Goal: Information Seeking & Learning: Learn about a topic

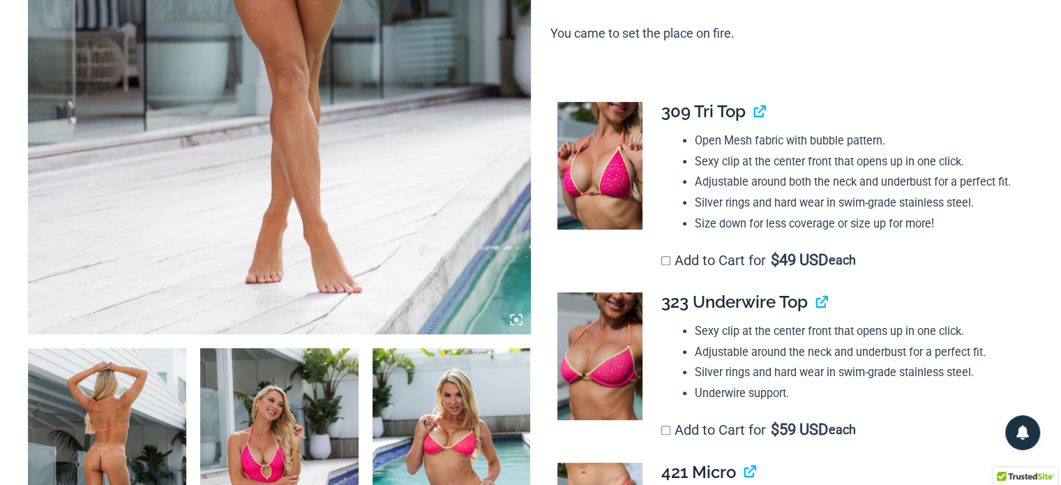
scroll to position [558, 0]
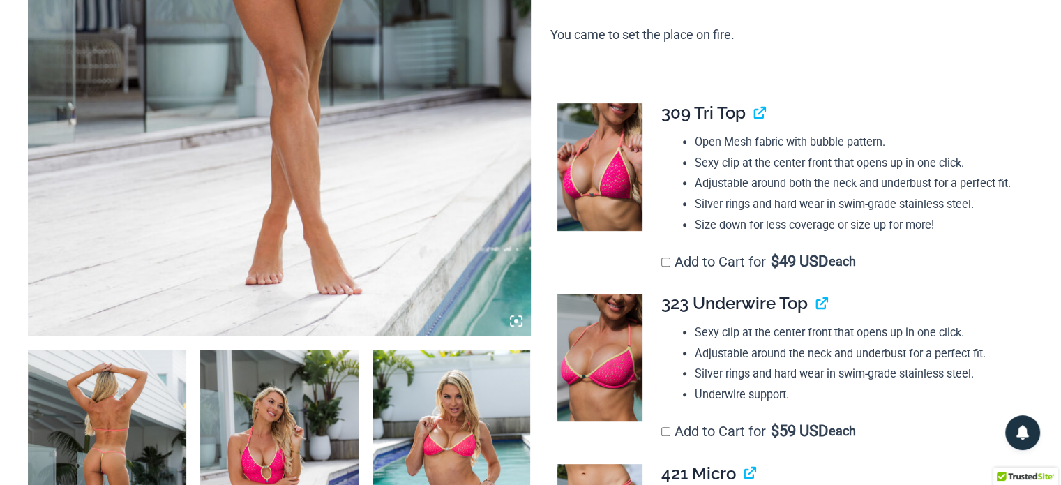
click at [522, 322] on icon at bounding box center [516, 321] width 13 height 13
click at [518, 318] on icon at bounding box center [516, 321] width 13 height 13
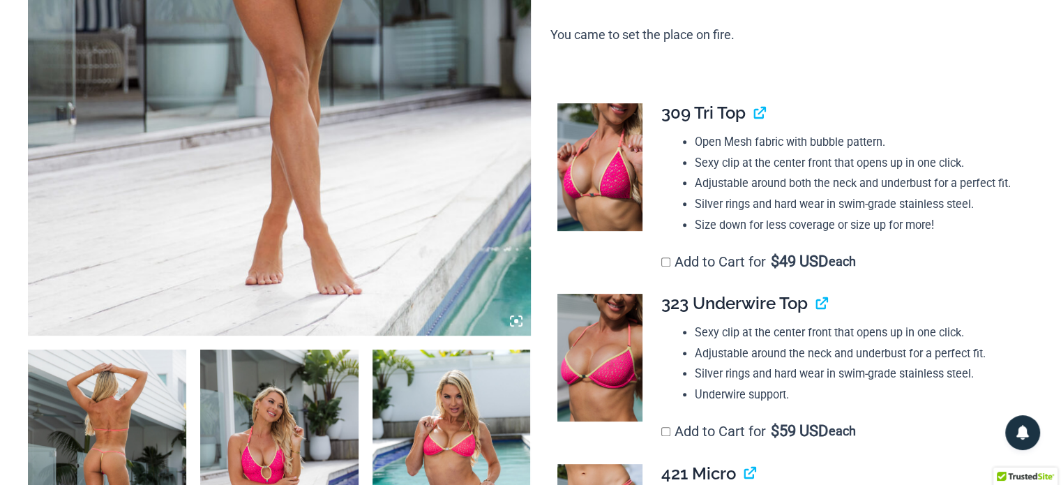
click at [515, 317] on icon at bounding box center [516, 321] width 13 height 13
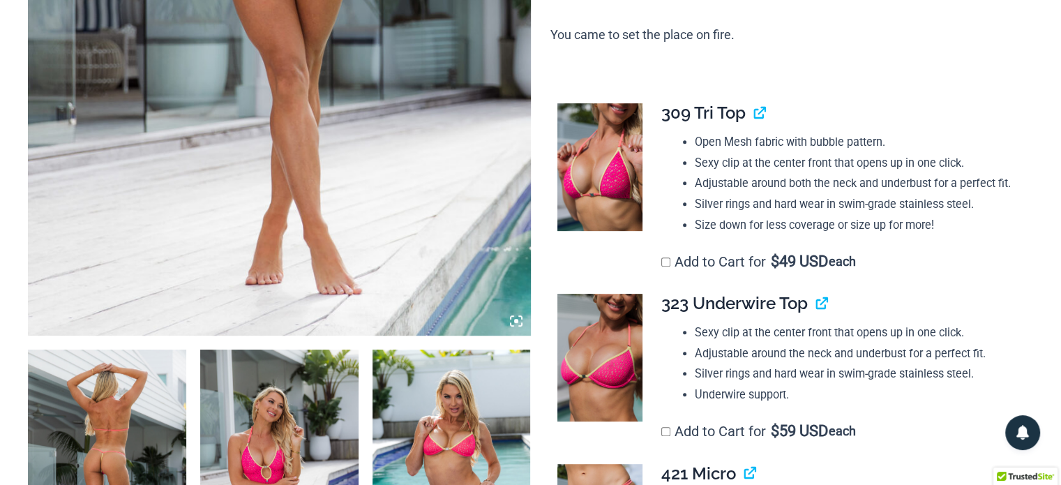
click at [71, 443] on img at bounding box center [107, 467] width 158 height 237
click at [109, 411] on img at bounding box center [107, 467] width 158 height 237
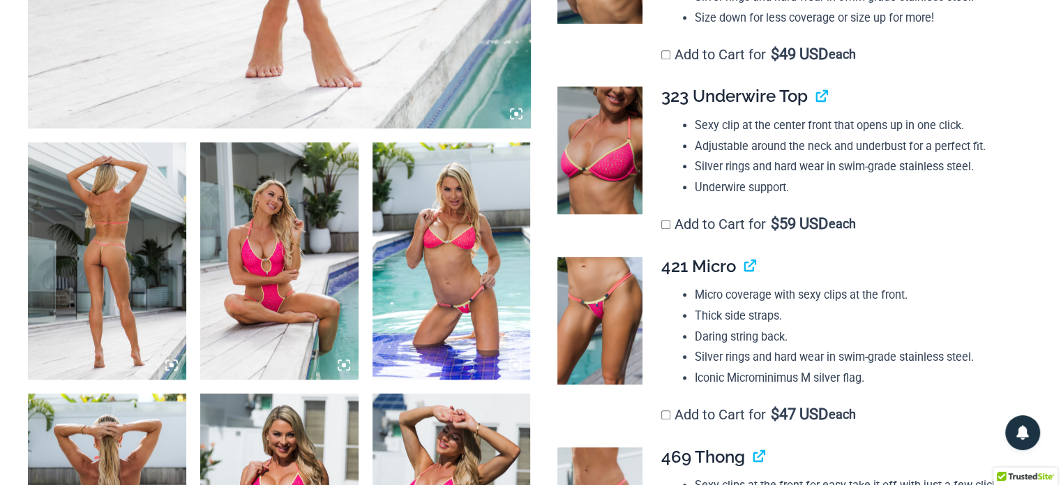
scroll to position [767, 0]
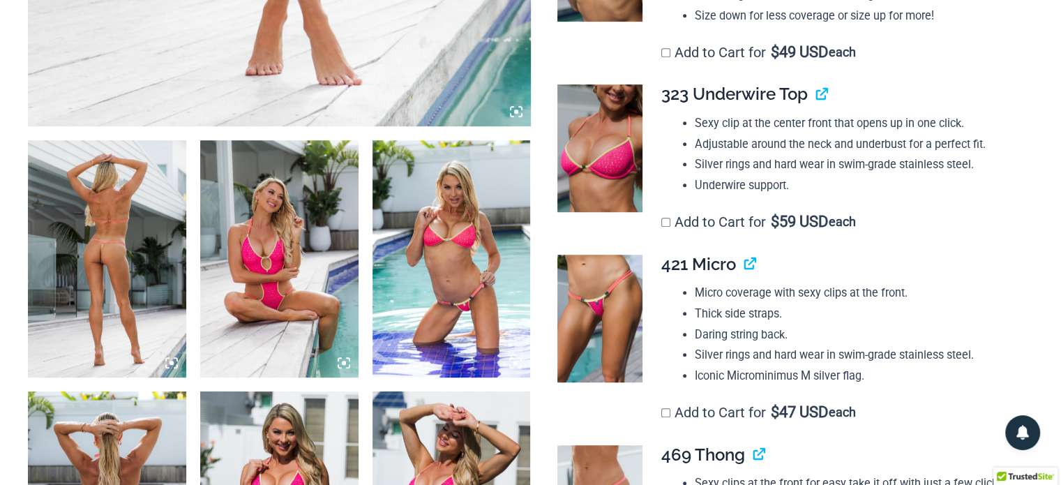
click at [230, 285] on img at bounding box center [279, 258] width 158 height 237
click at [346, 361] on icon at bounding box center [344, 362] width 13 height 13
click at [345, 361] on icon at bounding box center [344, 363] width 4 height 4
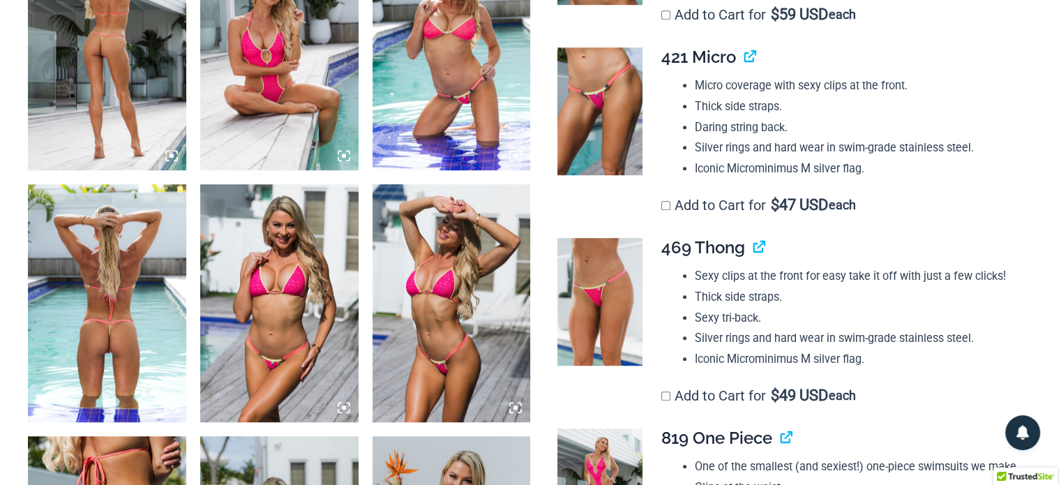
scroll to position [976, 0]
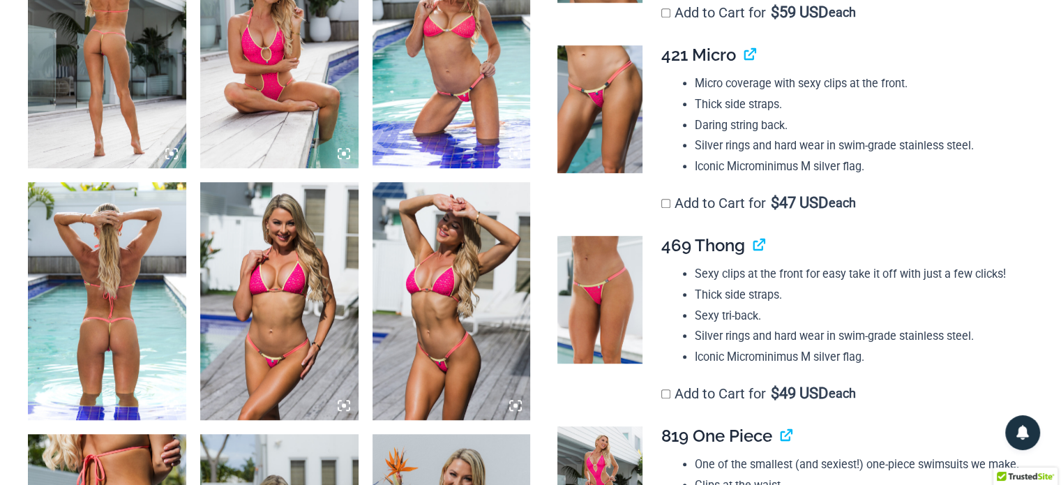
click at [121, 270] on img at bounding box center [107, 300] width 158 height 237
click at [174, 405] on icon at bounding box center [171, 405] width 13 height 13
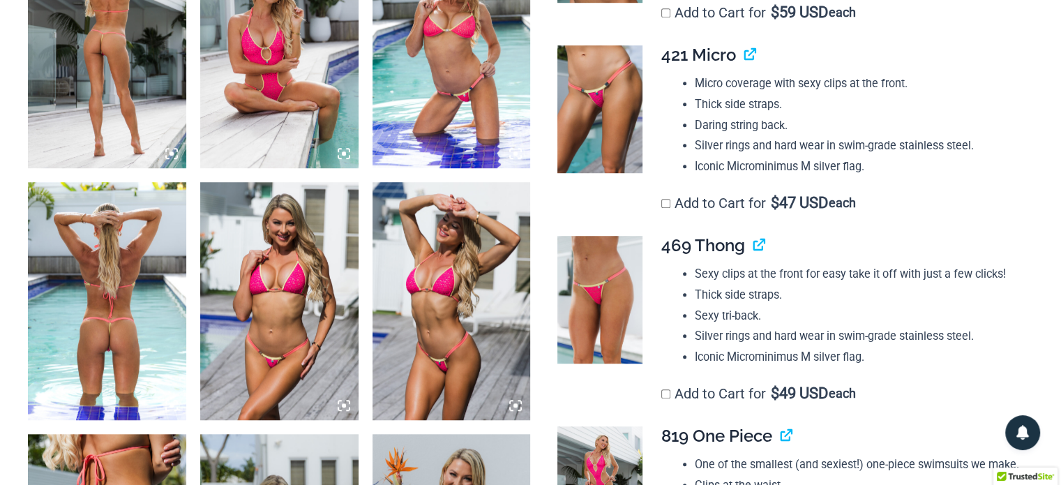
click at [174, 403] on icon at bounding box center [171, 405] width 13 height 13
click at [174, 407] on icon at bounding box center [171, 405] width 13 height 13
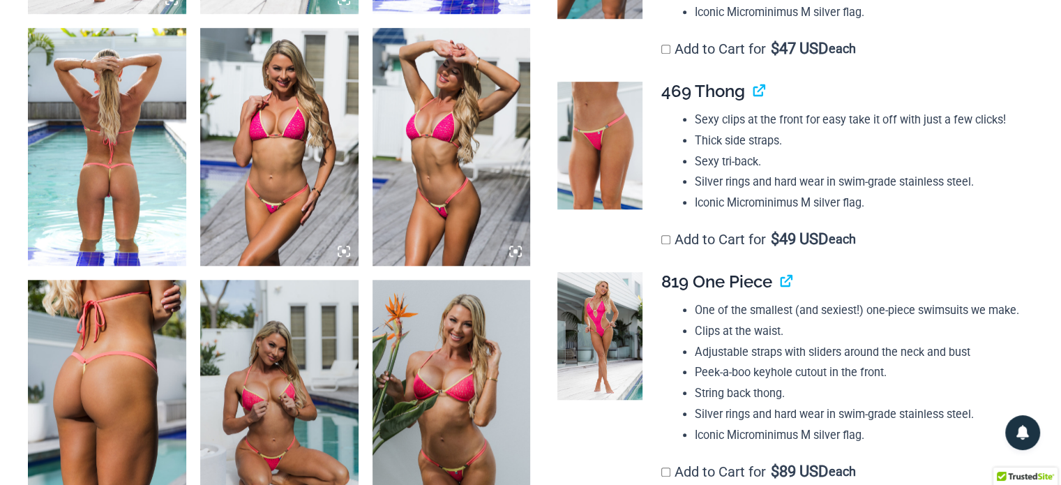
scroll to position [1255, 0]
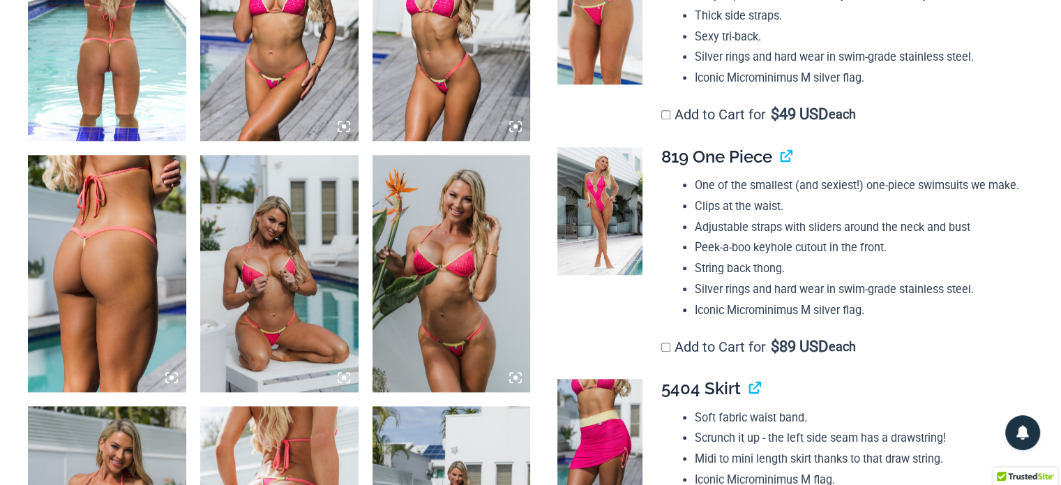
click at [114, 306] on img at bounding box center [107, 273] width 158 height 237
click at [114, 305] on img at bounding box center [107, 273] width 158 height 237
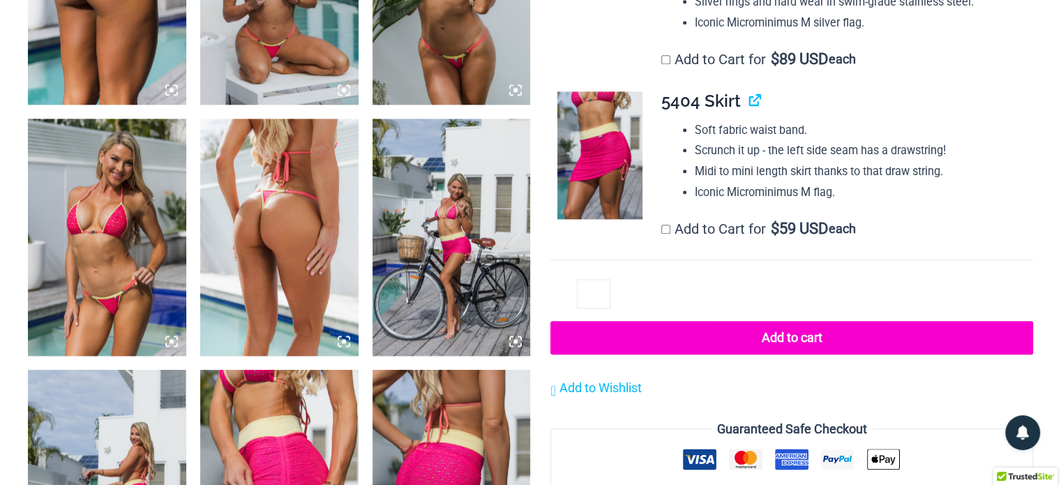
scroll to position [1534, 0]
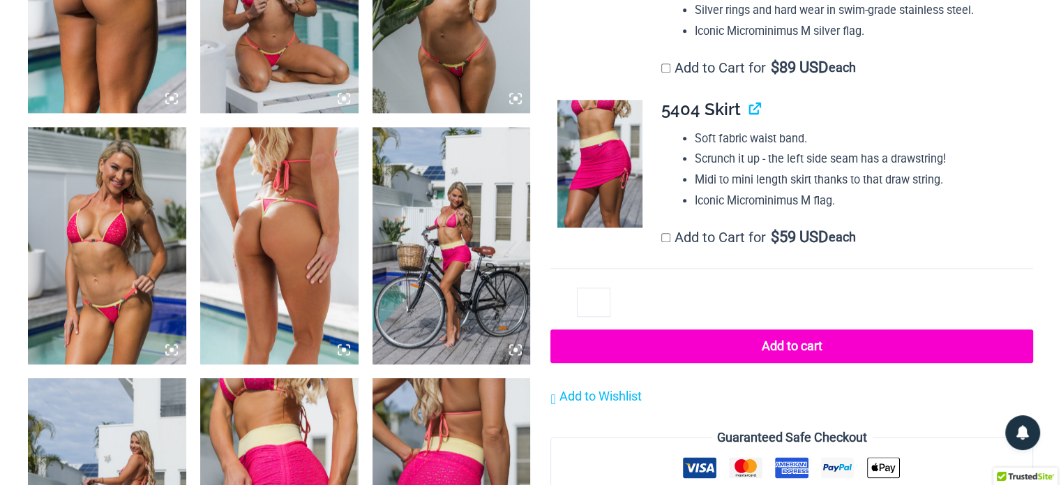
click at [273, 237] on img at bounding box center [279, 245] width 158 height 237
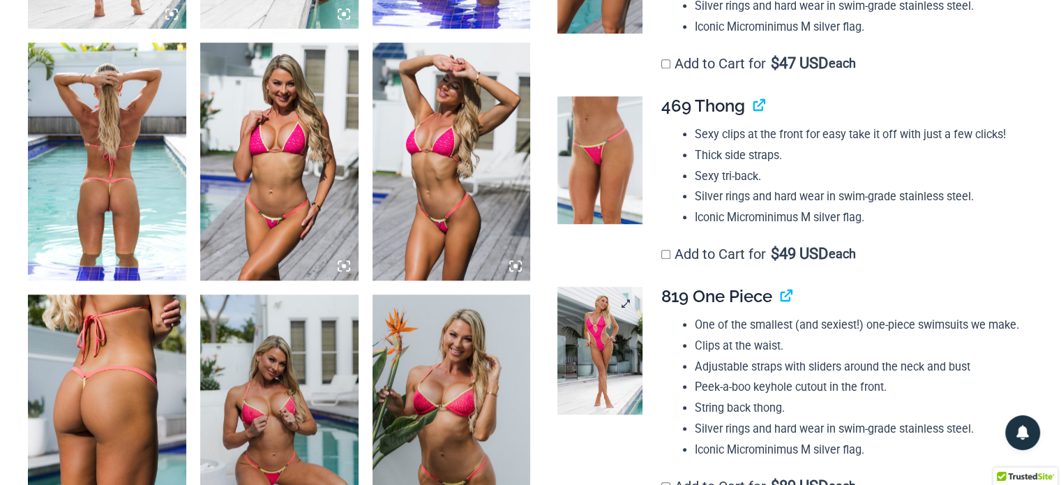
scroll to position [837, 0]
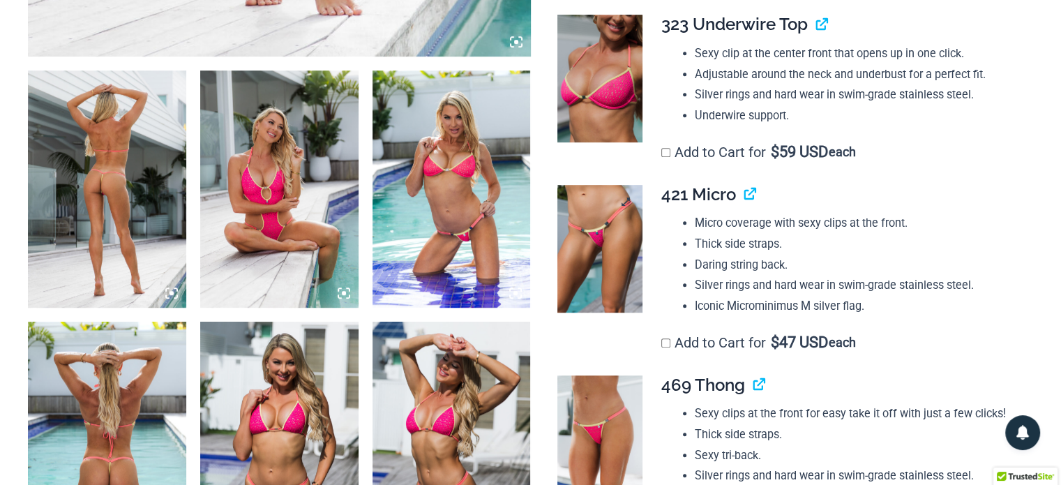
click at [589, 228] on img at bounding box center [599, 249] width 85 height 128
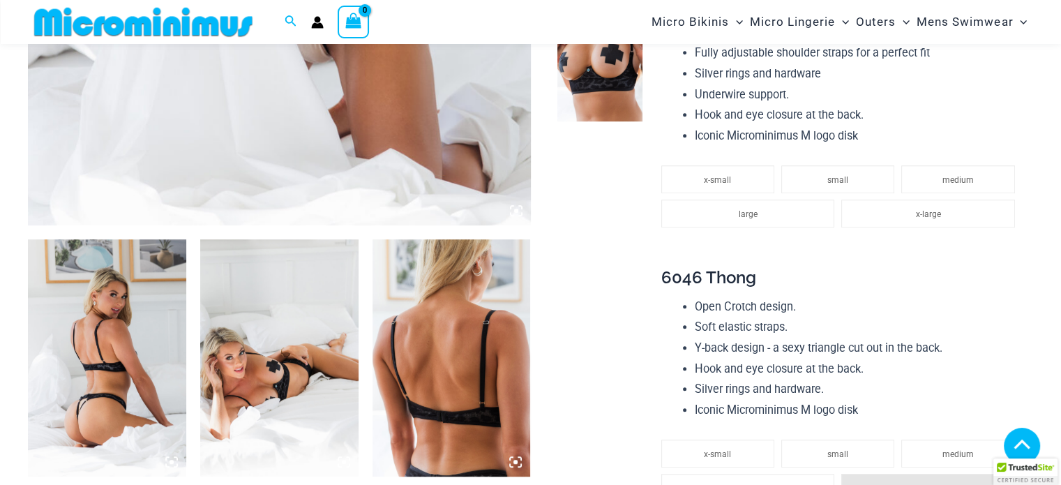
scroll to position [697, 0]
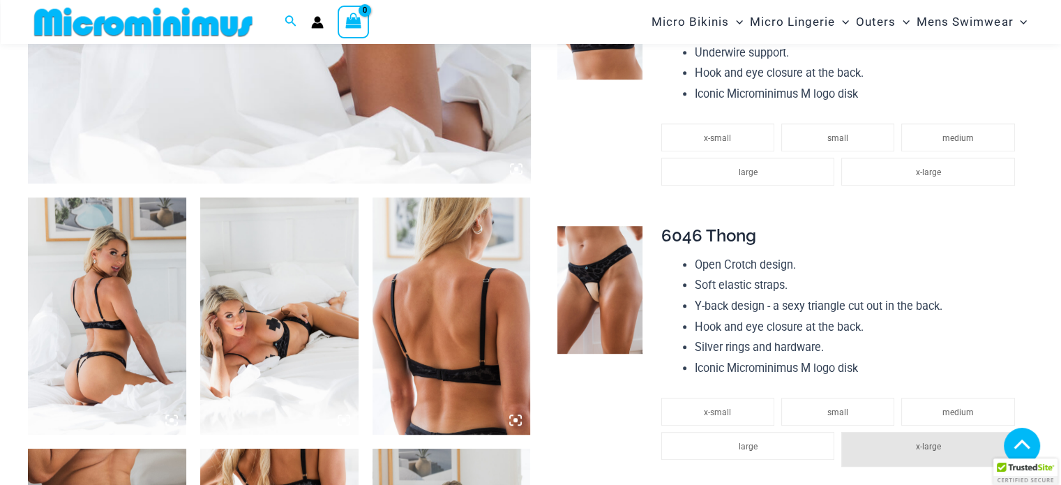
click at [160, 418] on img at bounding box center [107, 315] width 158 height 237
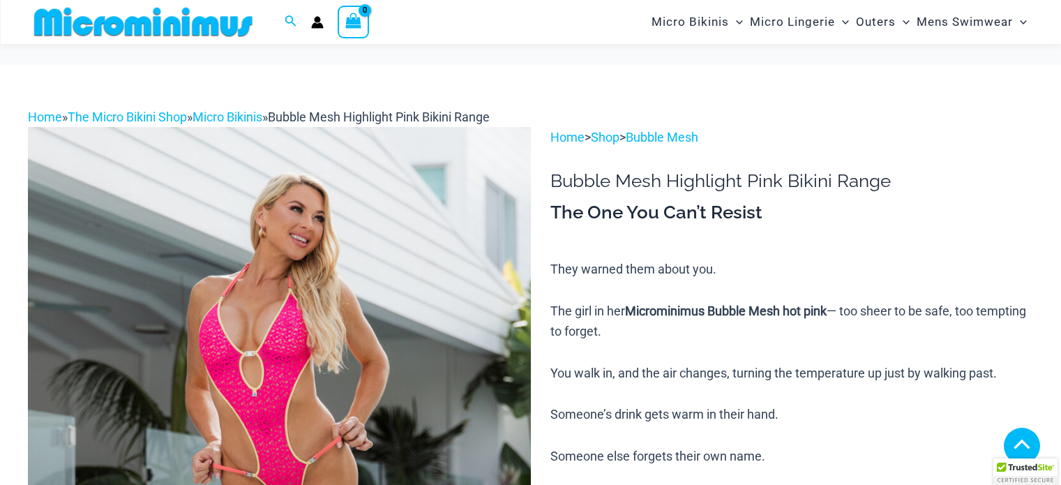
scroll to position [837, 0]
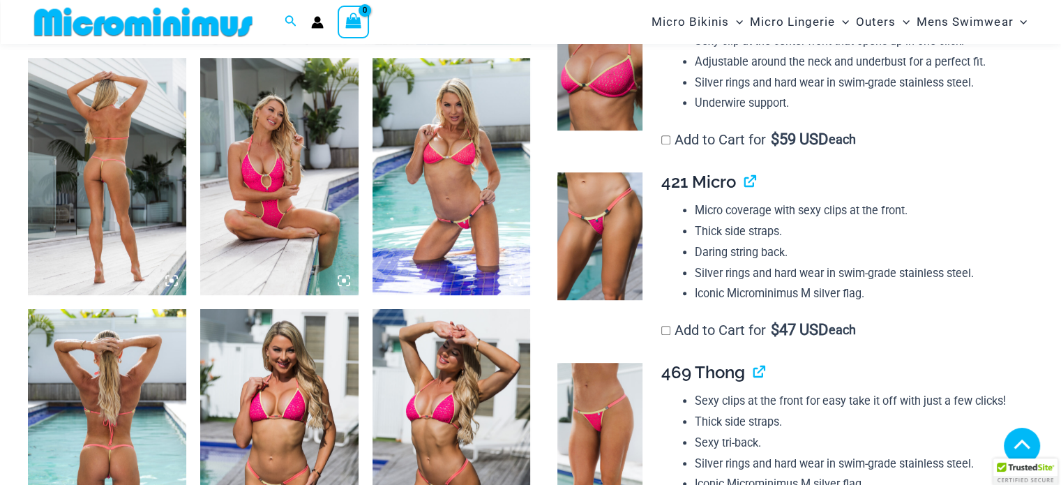
click at [612, 112] on img at bounding box center [599, 66] width 85 height 128
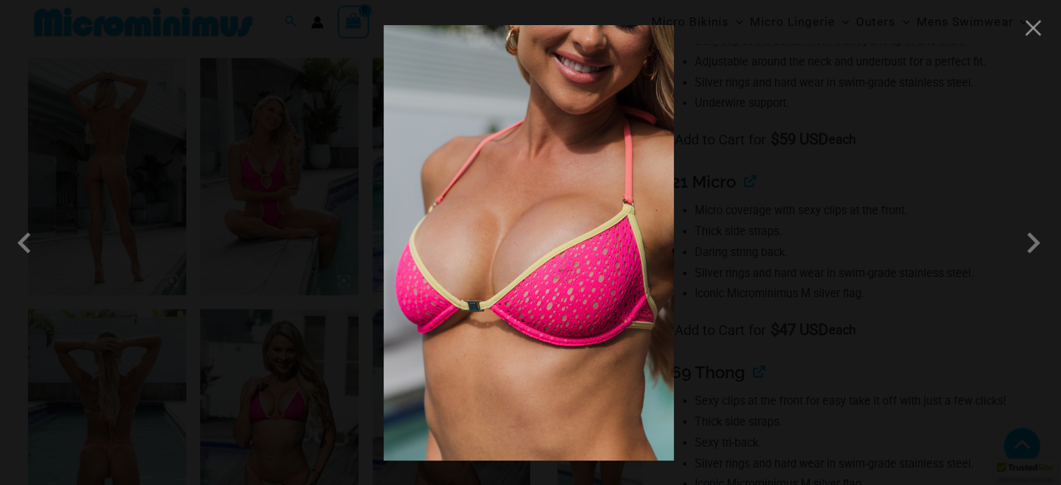
click at [578, 245] on img at bounding box center [529, 242] width 290 height 435
click at [575, 264] on img at bounding box center [529, 242] width 290 height 435
click at [534, 253] on img at bounding box center [529, 242] width 290 height 435
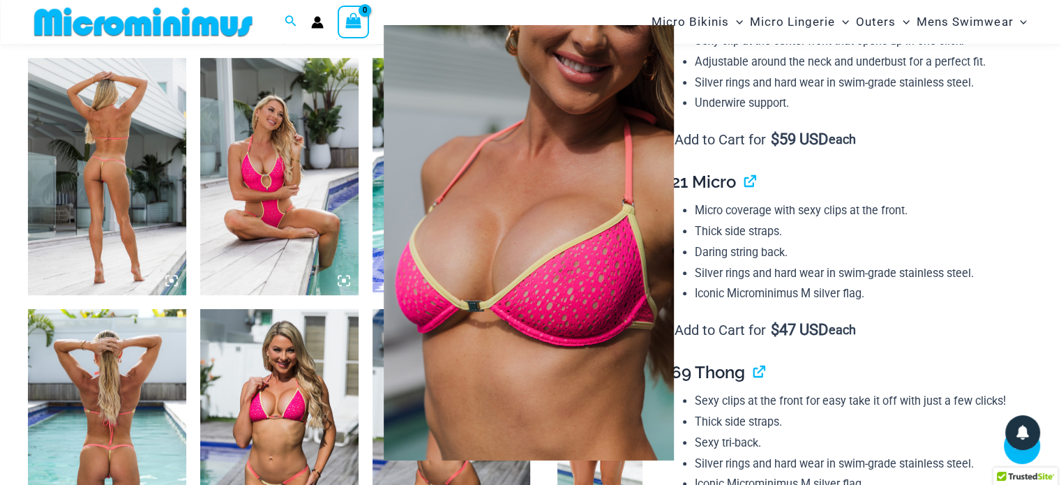
click at [589, 253] on img at bounding box center [529, 242] width 290 height 435
click at [588, 253] on img at bounding box center [529, 242] width 290 height 435
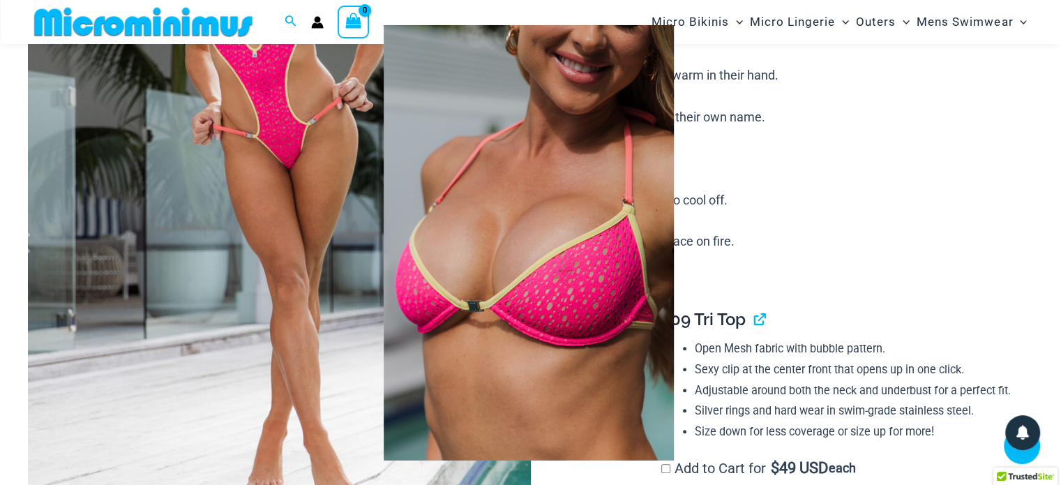
scroll to position [70, 0]
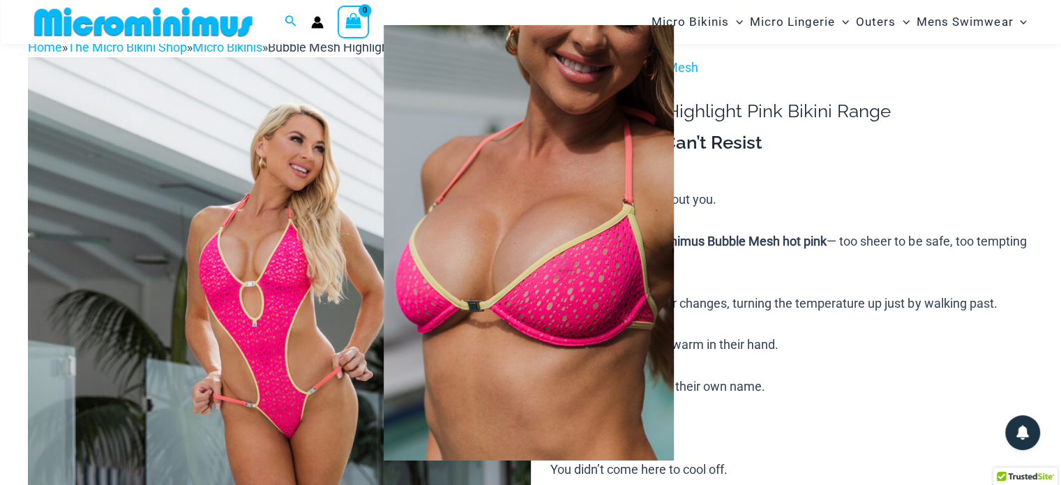
click at [912, 207] on div at bounding box center [530, 242] width 1061 height 485
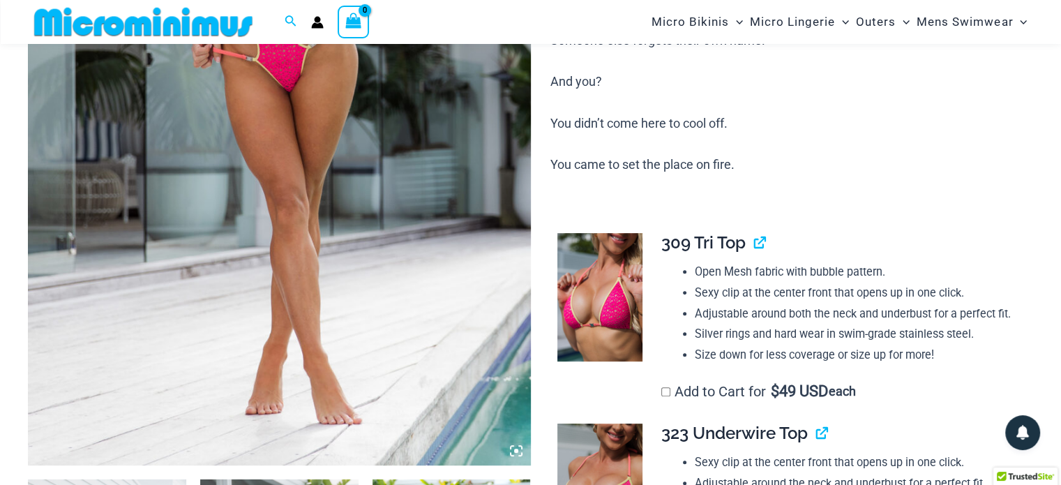
scroll to position [418, 0]
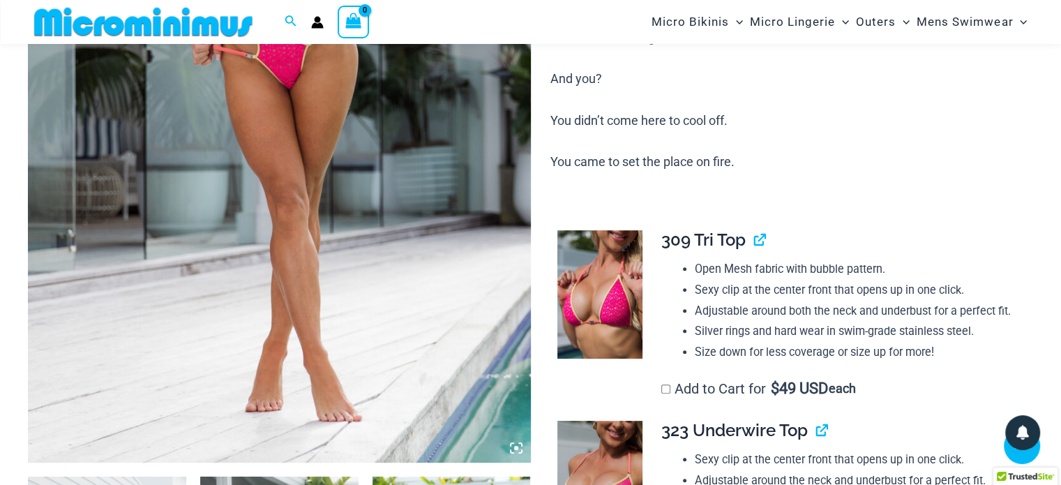
click at [573, 269] on img at bounding box center [599, 294] width 85 height 128
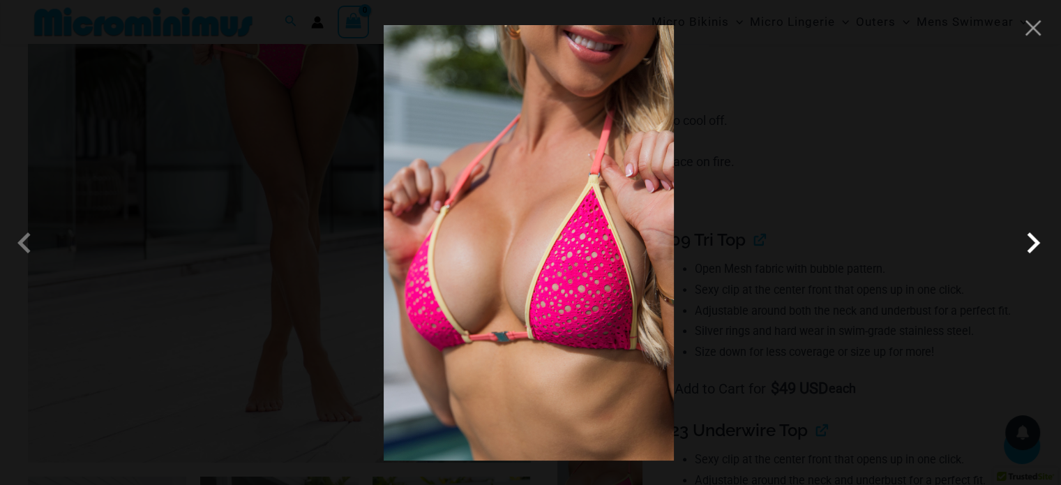
click at [1035, 240] on span at bounding box center [1033, 243] width 42 height 42
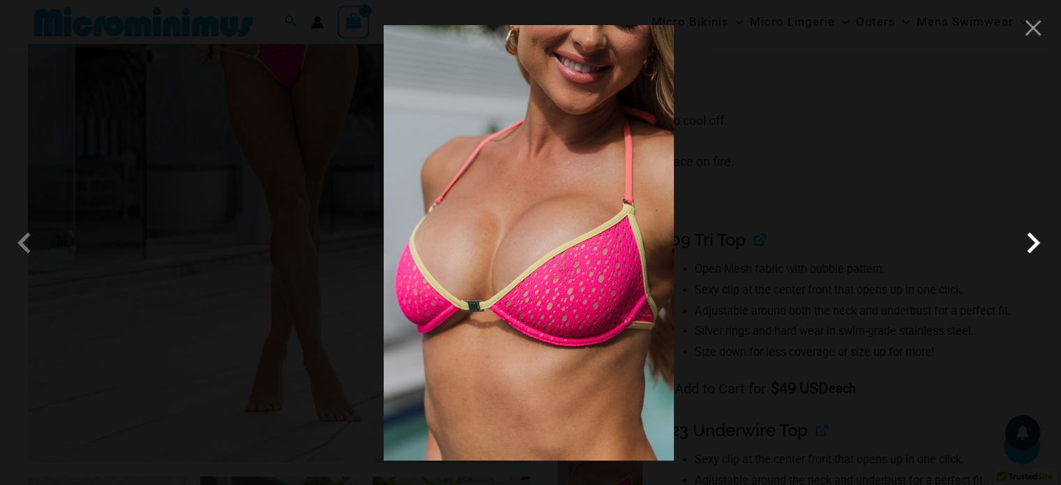
click at [1034, 241] on span at bounding box center [1033, 243] width 42 height 42
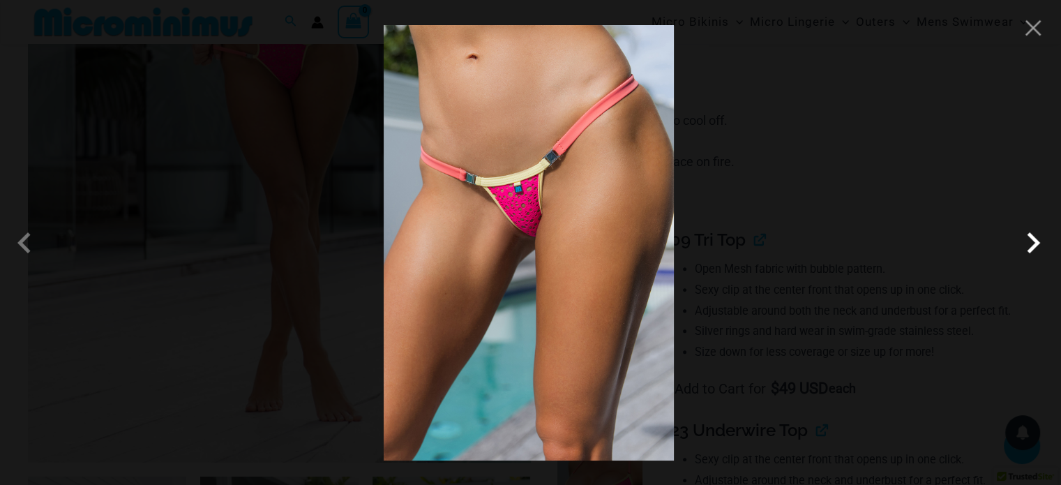
click at [1032, 240] on span at bounding box center [1033, 243] width 42 height 42
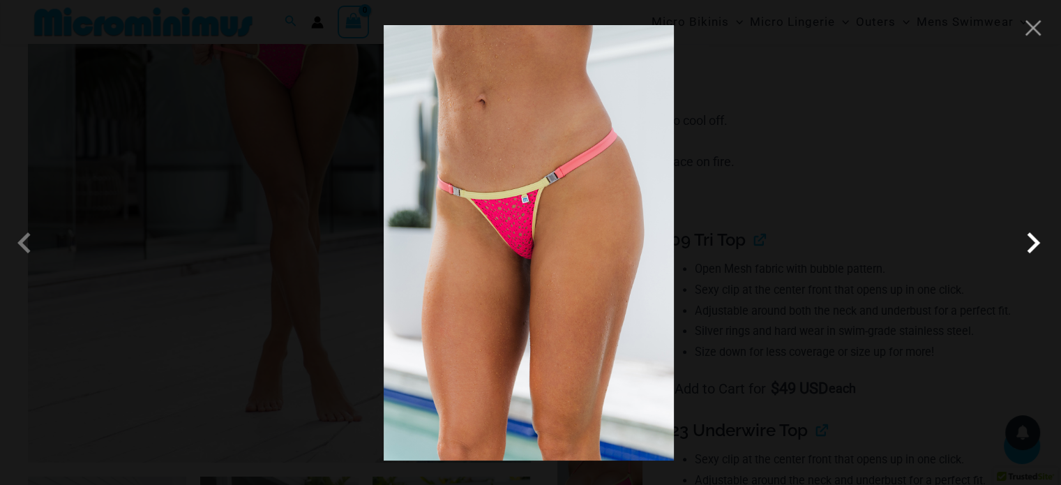
click at [1030, 243] on span at bounding box center [1033, 243] width 42 height 42
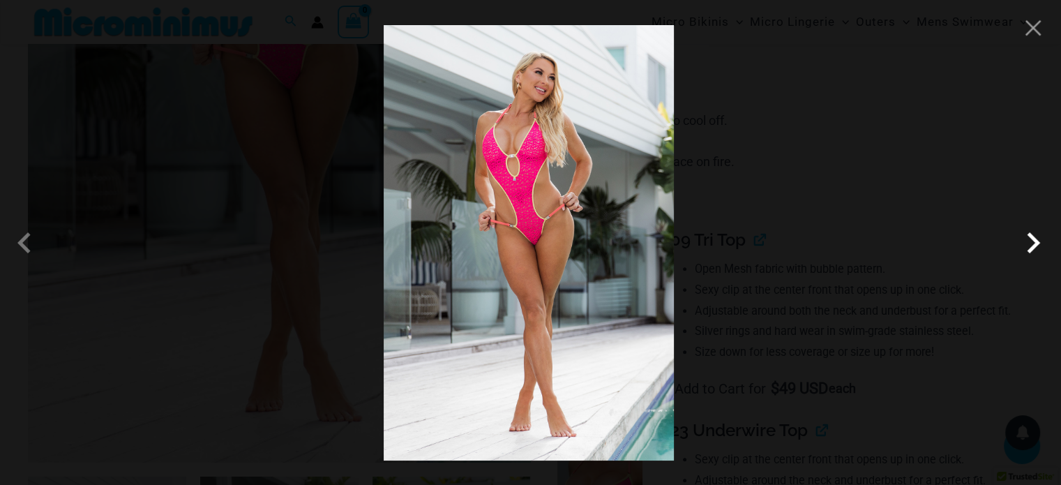
click at [1027, 240] on span at bounding box center [1033, 243] width 42 height 42
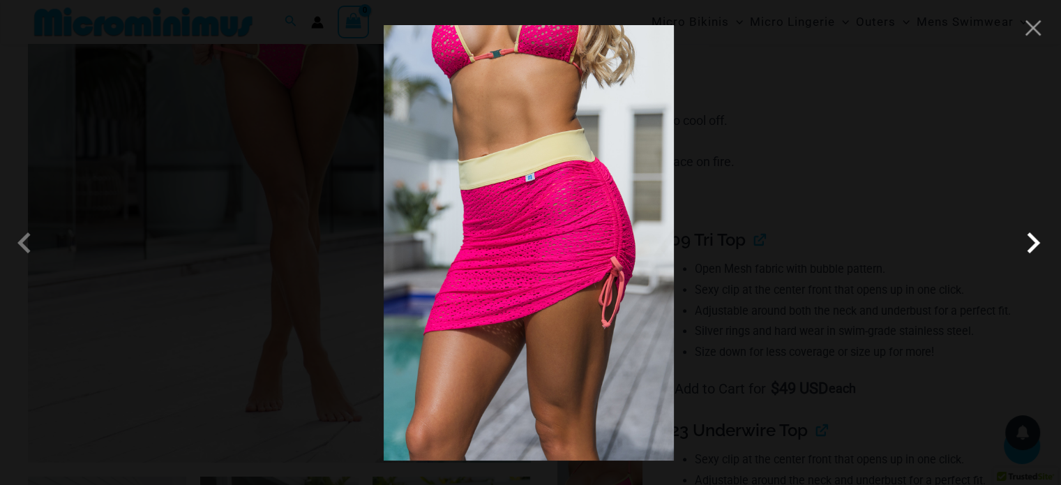
click at [1027, 240] on span at bounding box center [1033, 243] width 42 height 42
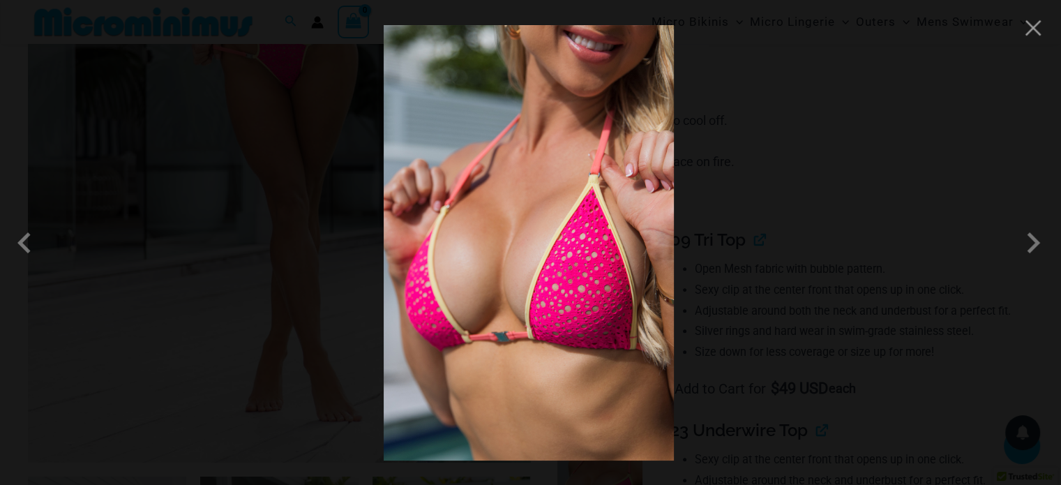
click at [564, 268] on img at bounding box center [529, 242] width 290 height 435
click at [589, 269] on img at bounding box center [529, 242] width 290 height 435
click at [863, 263] on div at bounding box center [530, 242] width 1061 height 485
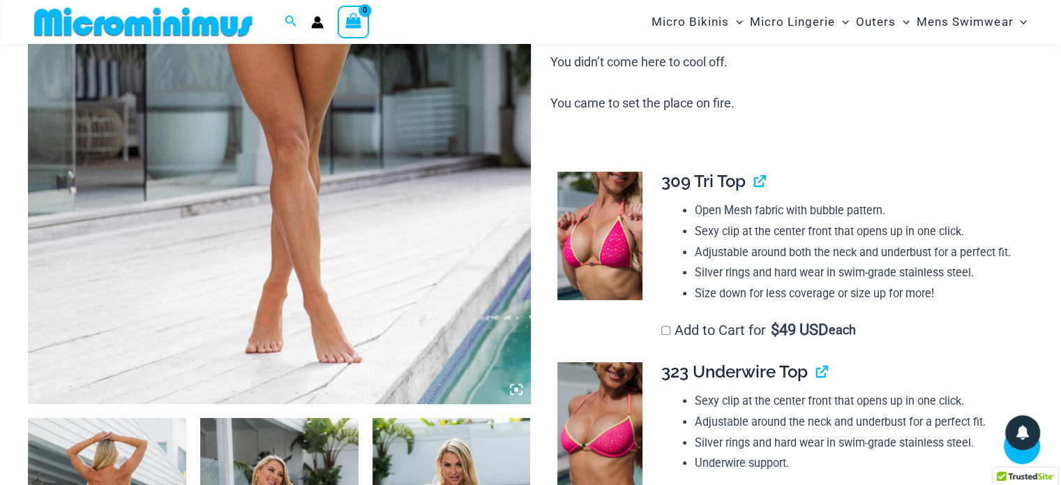
scroll to position [558, 0]
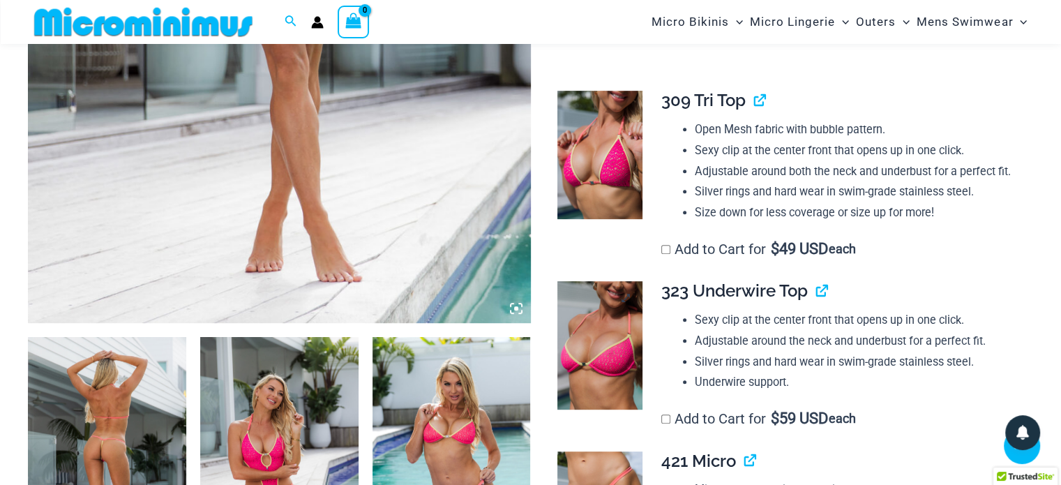
click at [628, 351] on img at bounding box center [599, 345] width 85 height 128
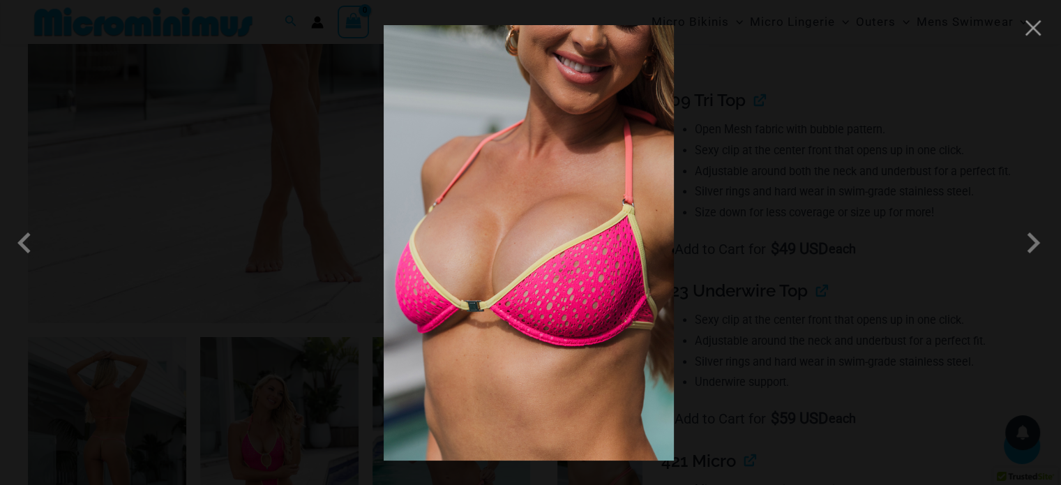
click at [539, 243] on img at bounding box center [529, 242] width 290 height 435
click at [539, 242] on img at bounding box center [529, 242] width 290 height 435
click at [1032, 241] on span at bounding box center [1033, 243] width 42 height 42
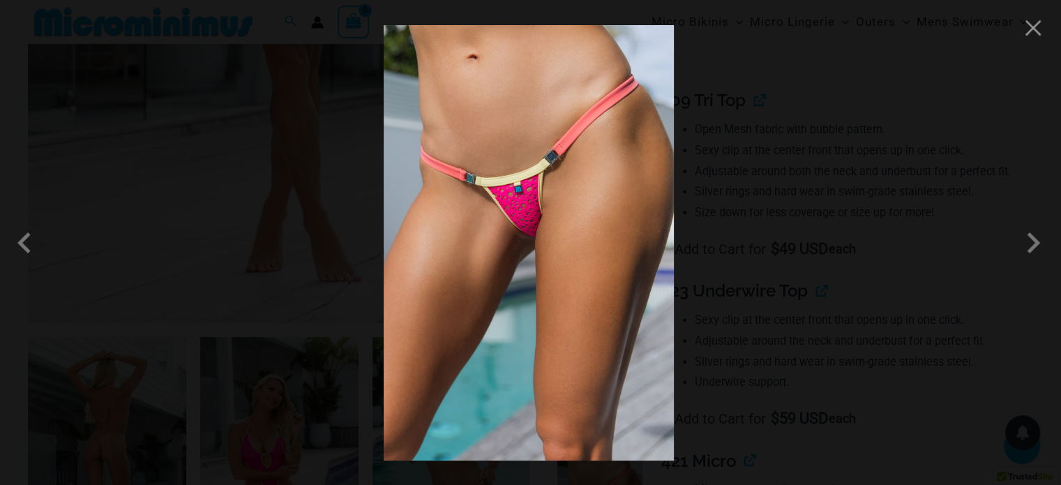
click at [580, 250] on img at bounding box center [529, 242] width 290 height 435
click at [1029, 239] on span at bounding box center [1033, 243] width 42 height 42
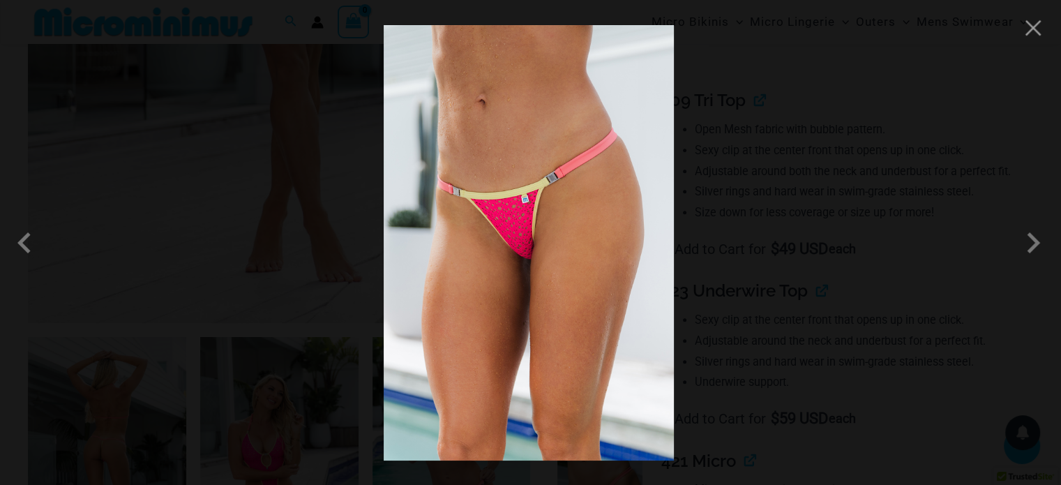
click at [543, 231] on img at bounding box center [529, 242] width 290 height 435
click at [543, 229] on img at bounding box center [529, 242] width 290 height 435
click at [1034, 24] on button "Close" at bounding box center [1032, 27] width 21 height 21
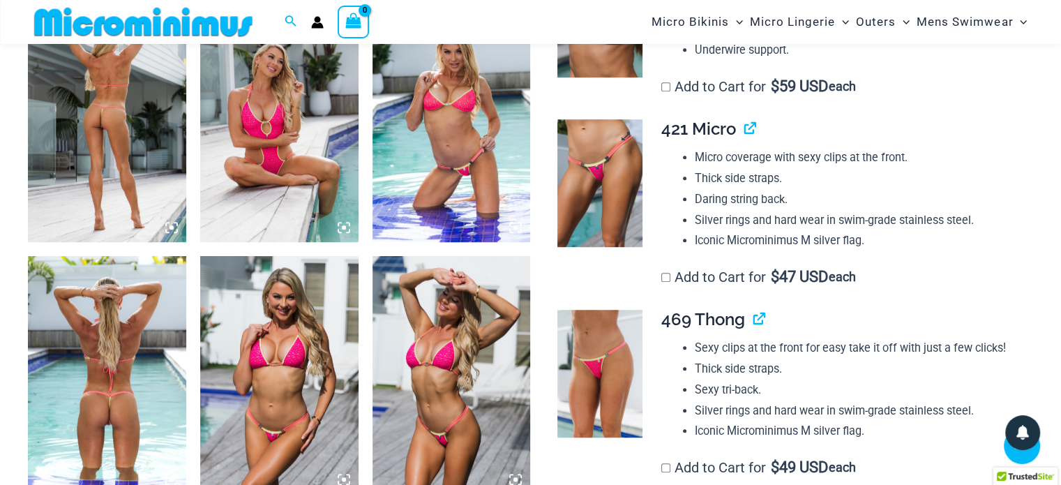
scroll to position [907, 0]
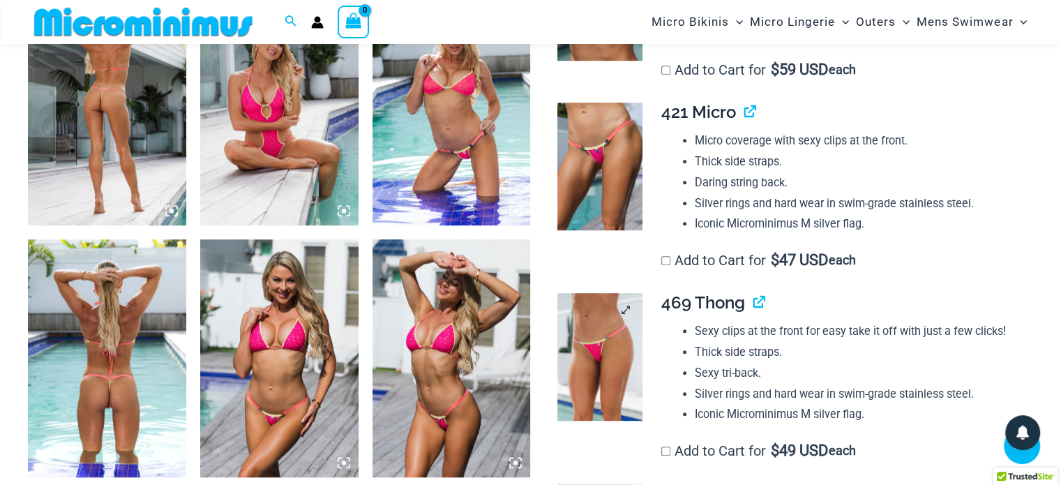
click at [589, 328] on img at bounding box center [599, 357] width 85 height 128
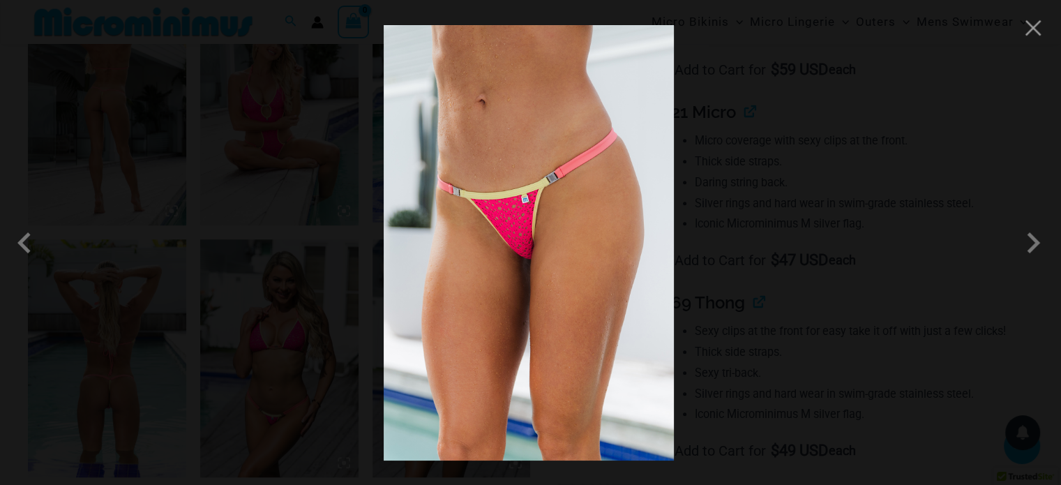
click at [553, 258] on img at bounding box center [529, 242] width 290 height 435
click at [1030, 247] on span at bounding box center [1033, 243] width 42 height 42
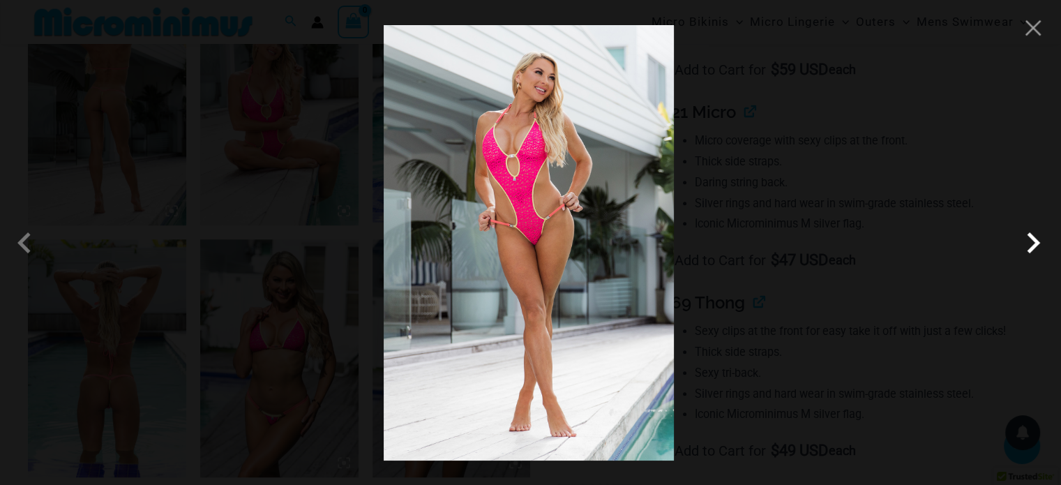
click at [1030, 246] on span at bounding box center [1033, 243] width 42 height 42
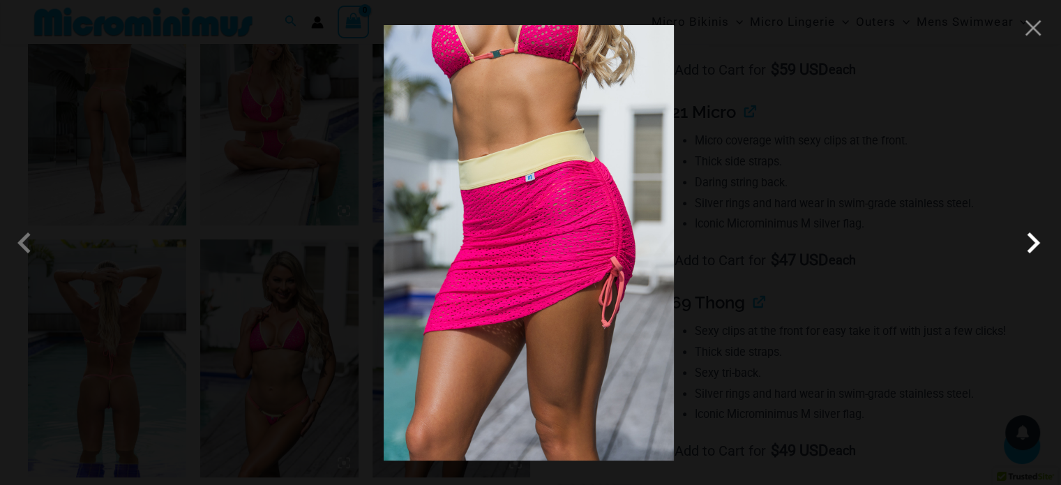
click at [1029, 246] on span at bounding box center [1033, 243] width 42 height 42
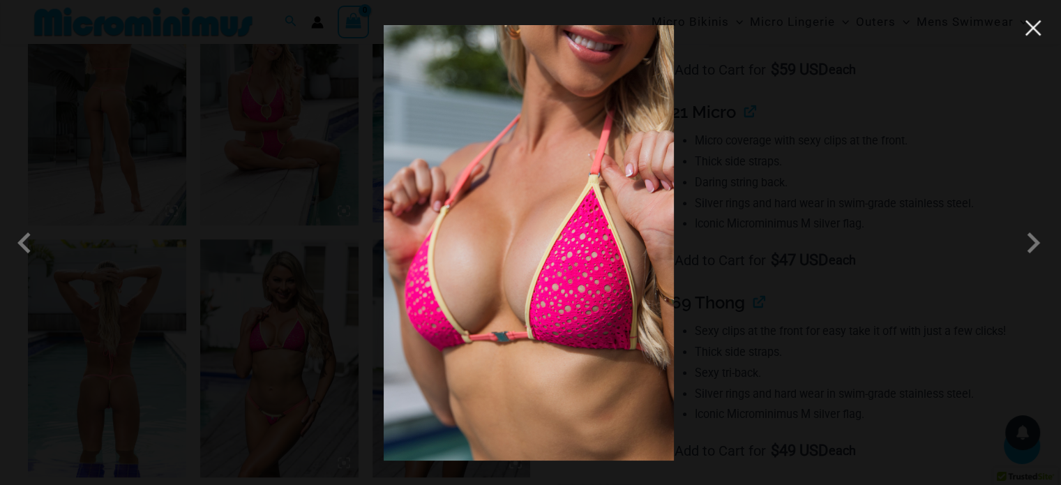
click at [1036, 27] on button "Close" at bounding box center [1032, 27] width 21 height 21
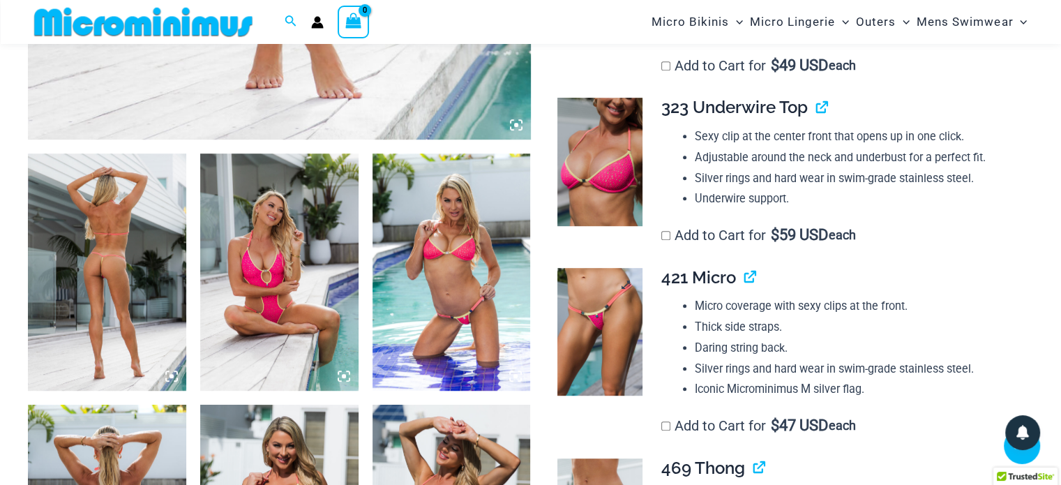
scroll to position [754, 0]
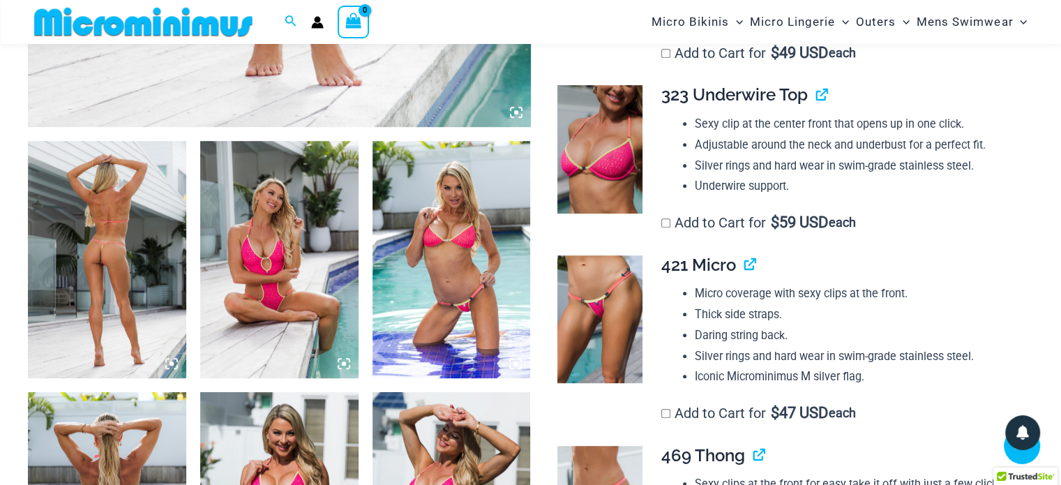
click at [596, 317] on img at bounding box center [599, 319] width 85 height 128
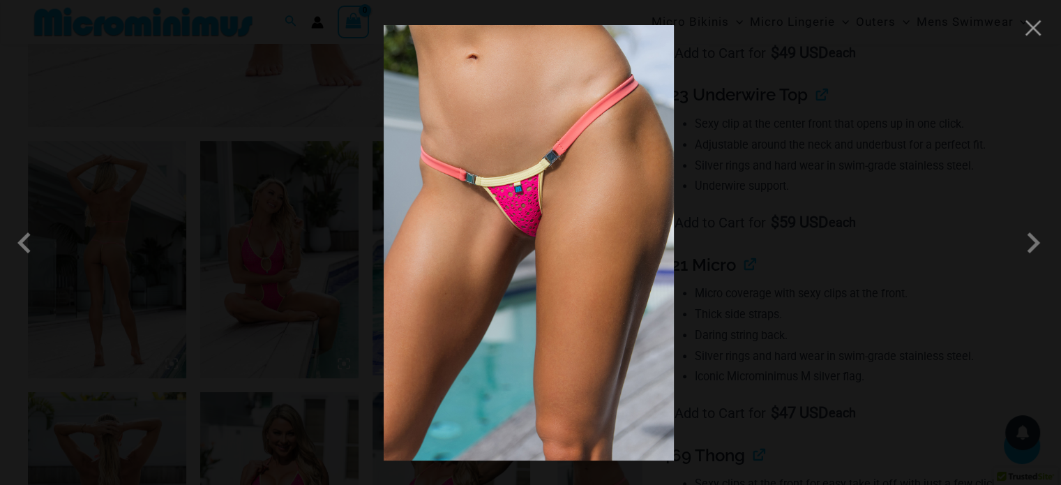
click at [567, 211] on img at bounding box center [529, 242] width 290 height 435
click at [1033, 30] on button "Close" at bounding box center [1032, 27] width 21 height 21
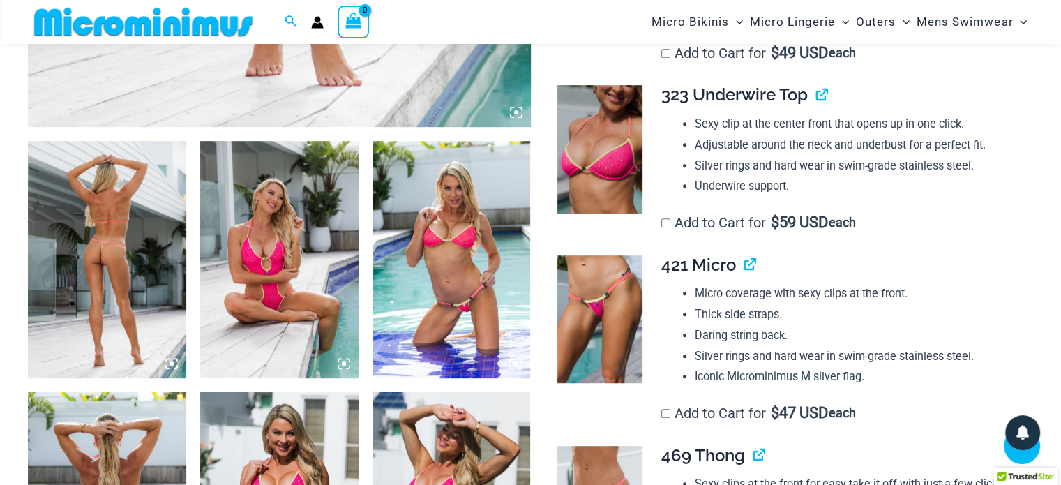
click at [634, 372] on img at bounding box center [599, 319] width 85 height 128
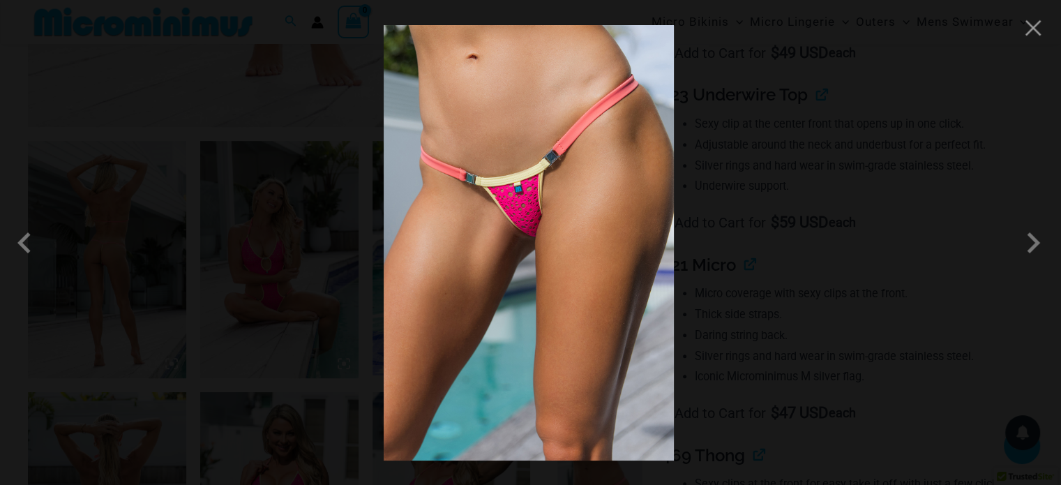
click at [628, 351] on img at bounding box center [529, 242] width 290 height 435
click at [1036, 27] on button "Close" at bounding box center [1032, 27] width 21 height 21
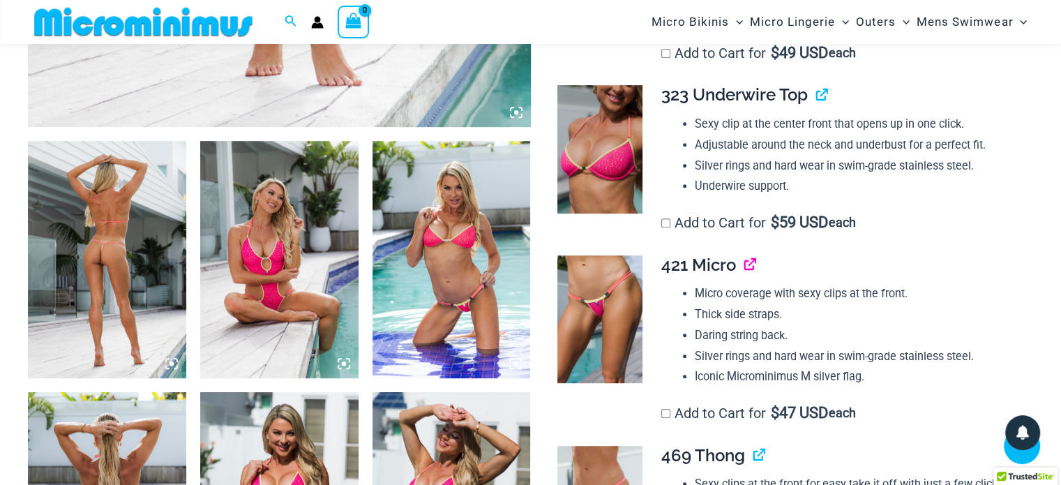
click at [744, 268] on link "View product" at bounding box center [744, 265] width 0 height 20
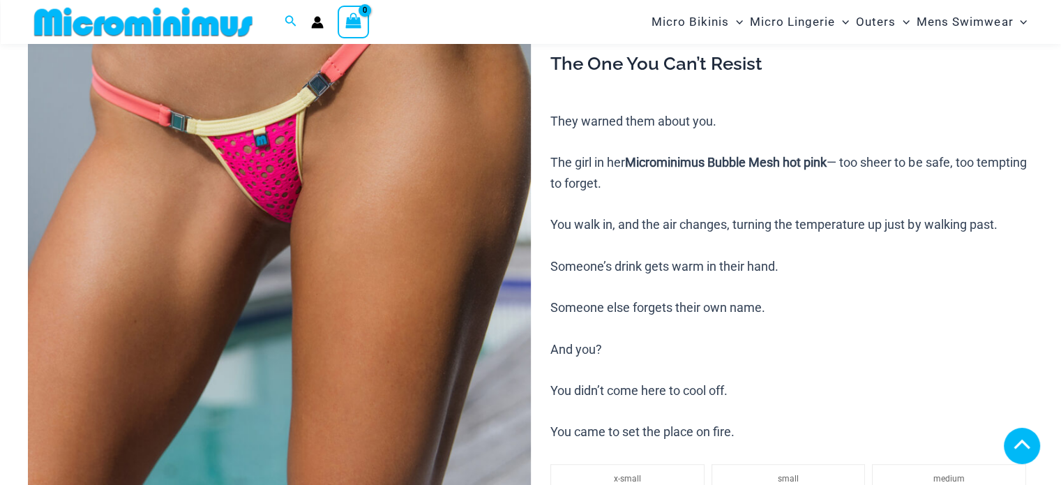
scroll to position [617, 0]
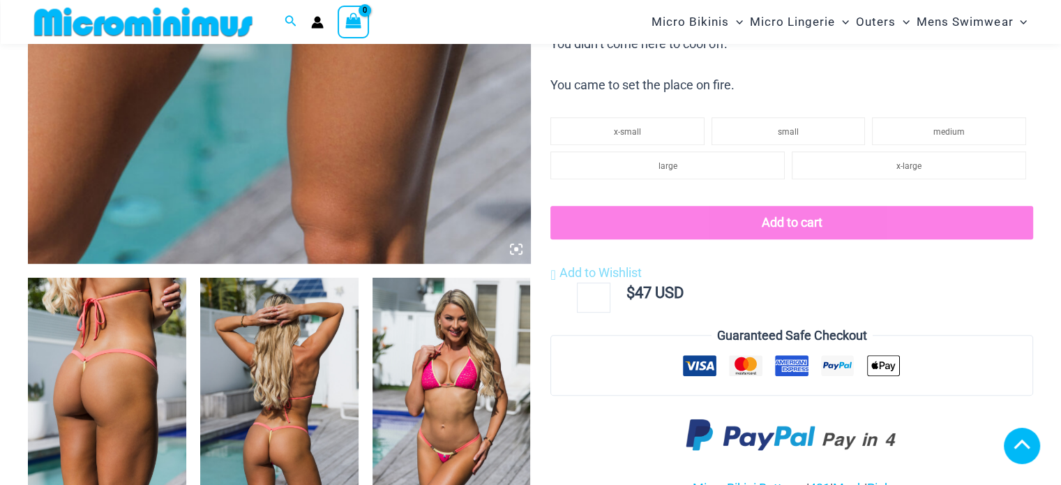
click at [93, 338] on img at bounding box center [107, 396] width 158 height 237
click at [90, 340] on img at bounding box center [107, 396] width 158 height 237
click at [92, 338] on img at bounding box center [107, 396] width 158 height 237
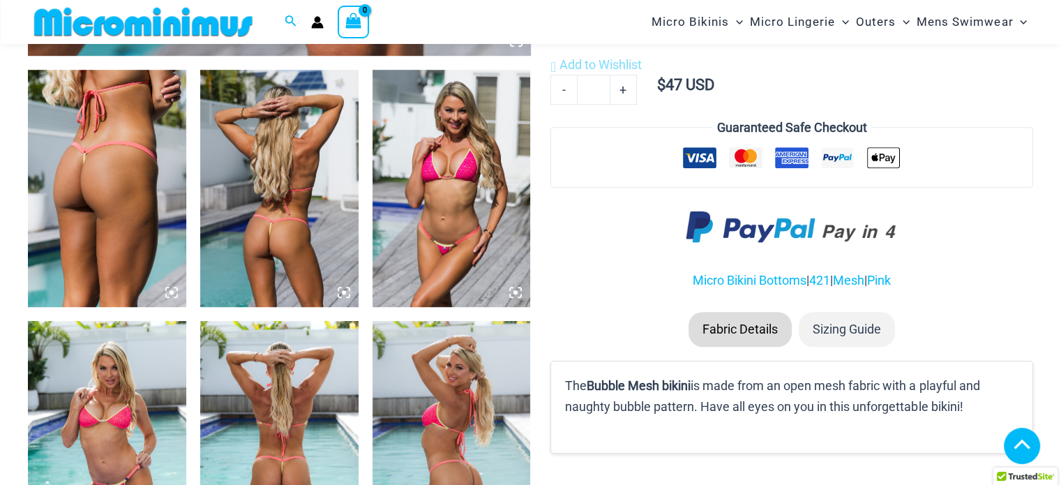
scroll to position [826, 0]
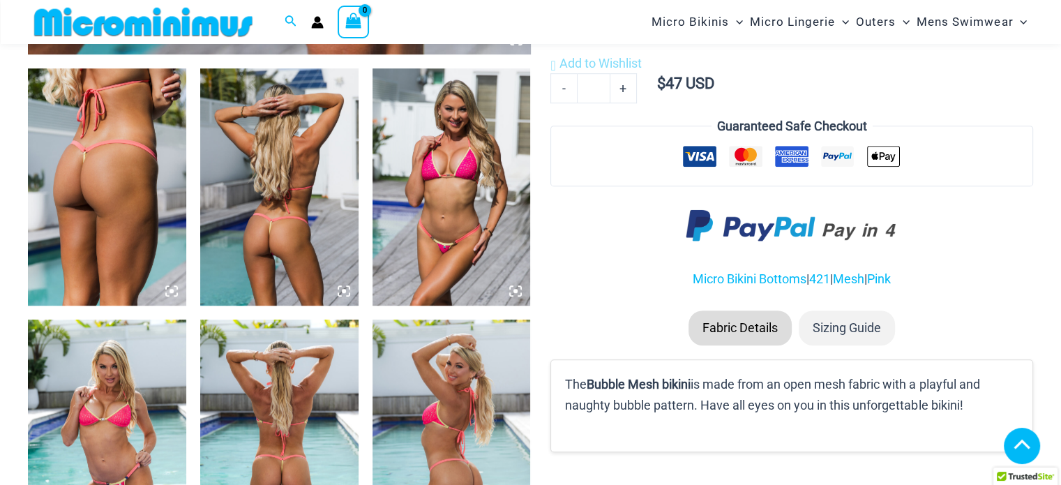
click at [329, 214] on img at bounding box center [279, 186] width 158 height 237
